Goal: Transaction & Acquisition: Purchase product/service

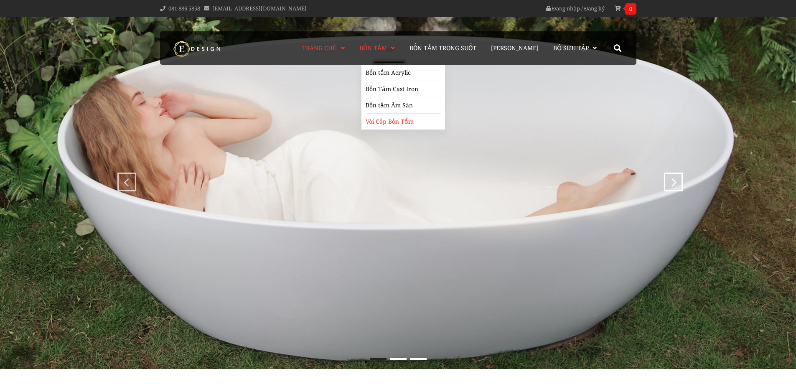
click at [384, 120] on link "Vòi Cấp Bồn Tắm" at bounding box center [402, 122] width 75 height 16
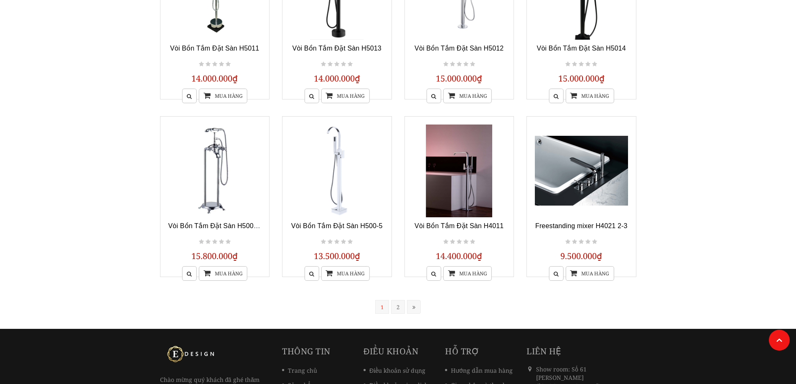
scroll to position [668, 0]
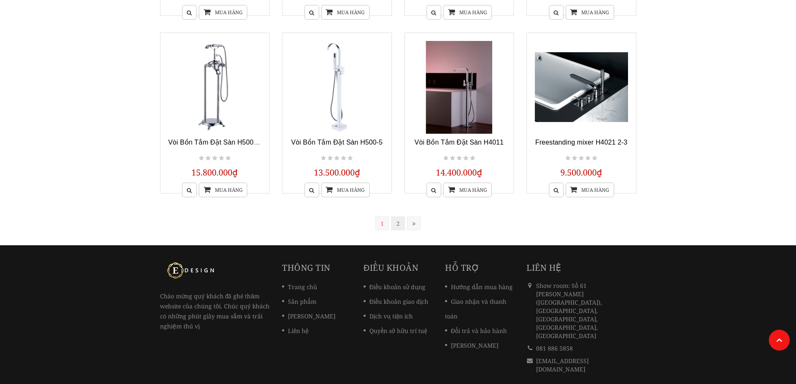
click at [399, 226] on link "2" at bounding box center [398, 223] width 14 height 14
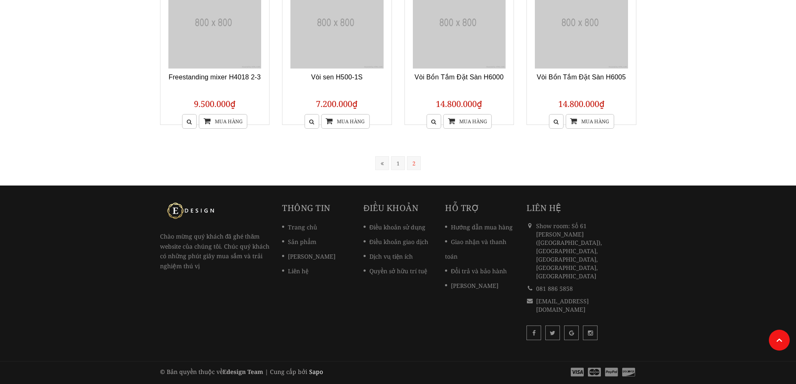
scroll to position [162, 0]
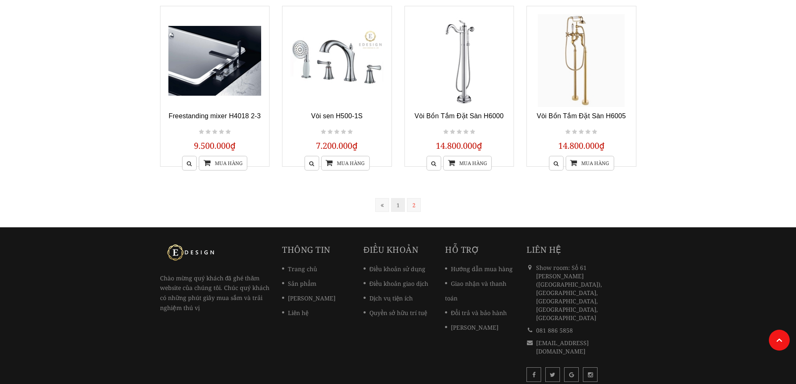
click at [393, 207] on link "1" at bounding box center [398, 205] width 14 height 14
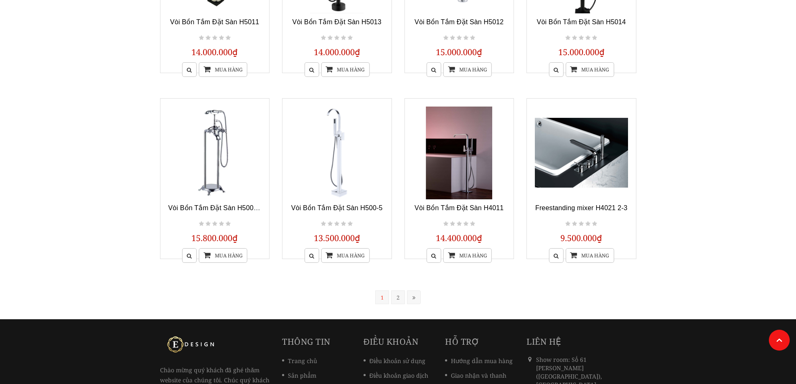
scroll to position [670, 0]
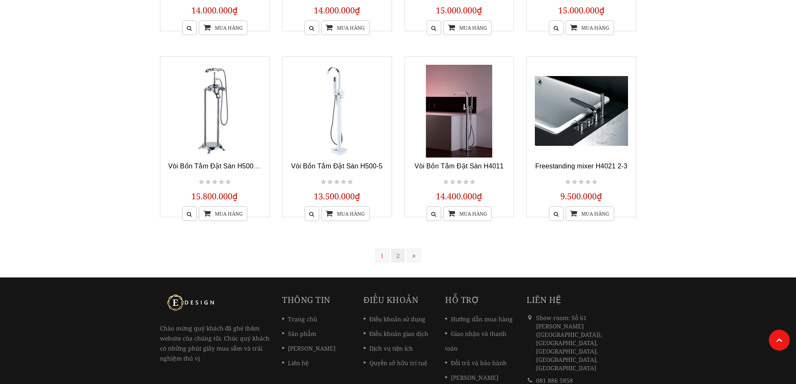
click at [398, 255] on link "2" at bounding box center [398, 256] width 14 height 14
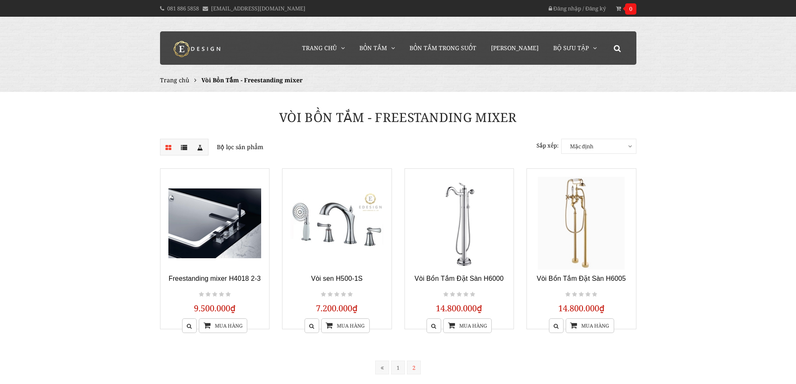
scroll to position [162, 0]
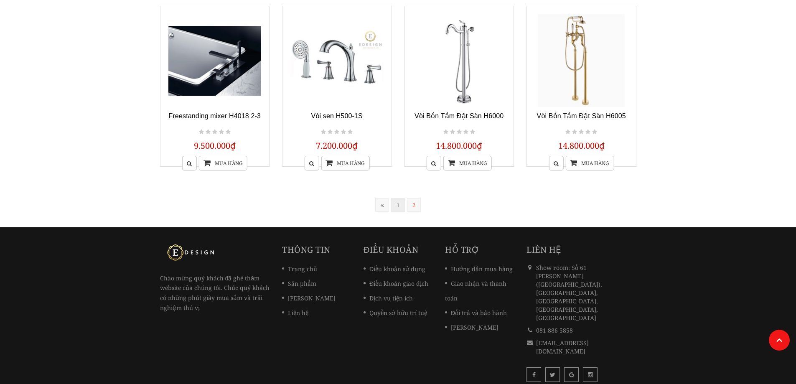
click at [391, 204] on link "1" at bounding box center [398, 205] width 14 height 14
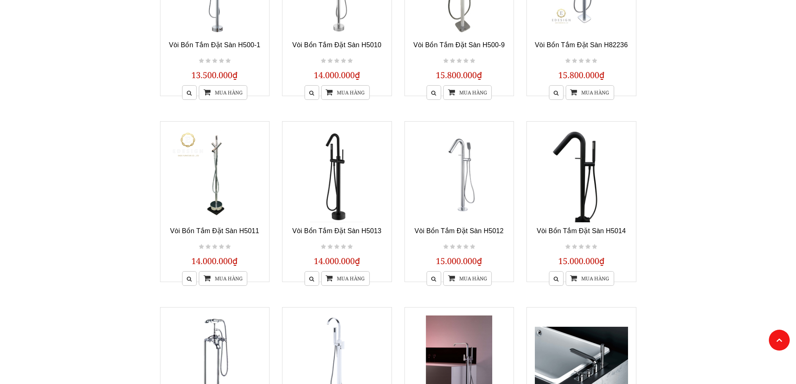
scroll to position [461, 0]
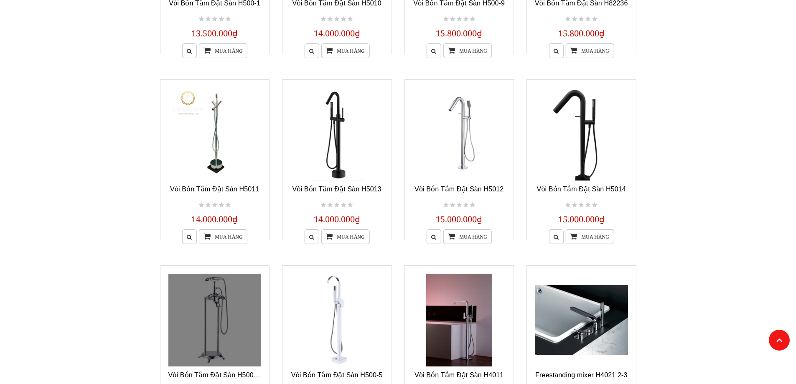
click at [229, 297] on link at bounding box center [214, 320] width 93 height 93
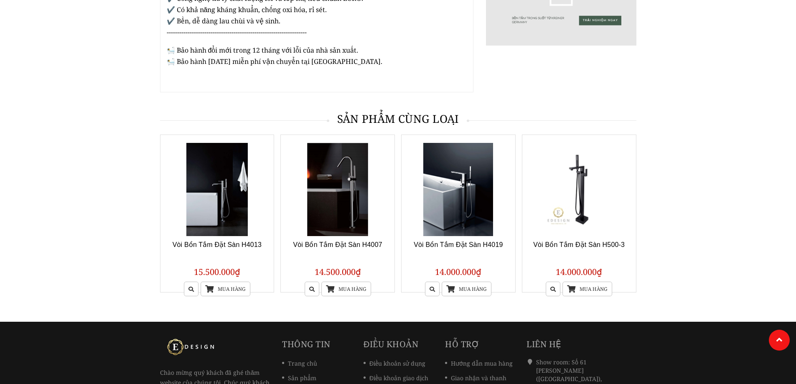
scroll to position [637, 0]
